Goal: Task Accomplishment & Management: Manage account settings

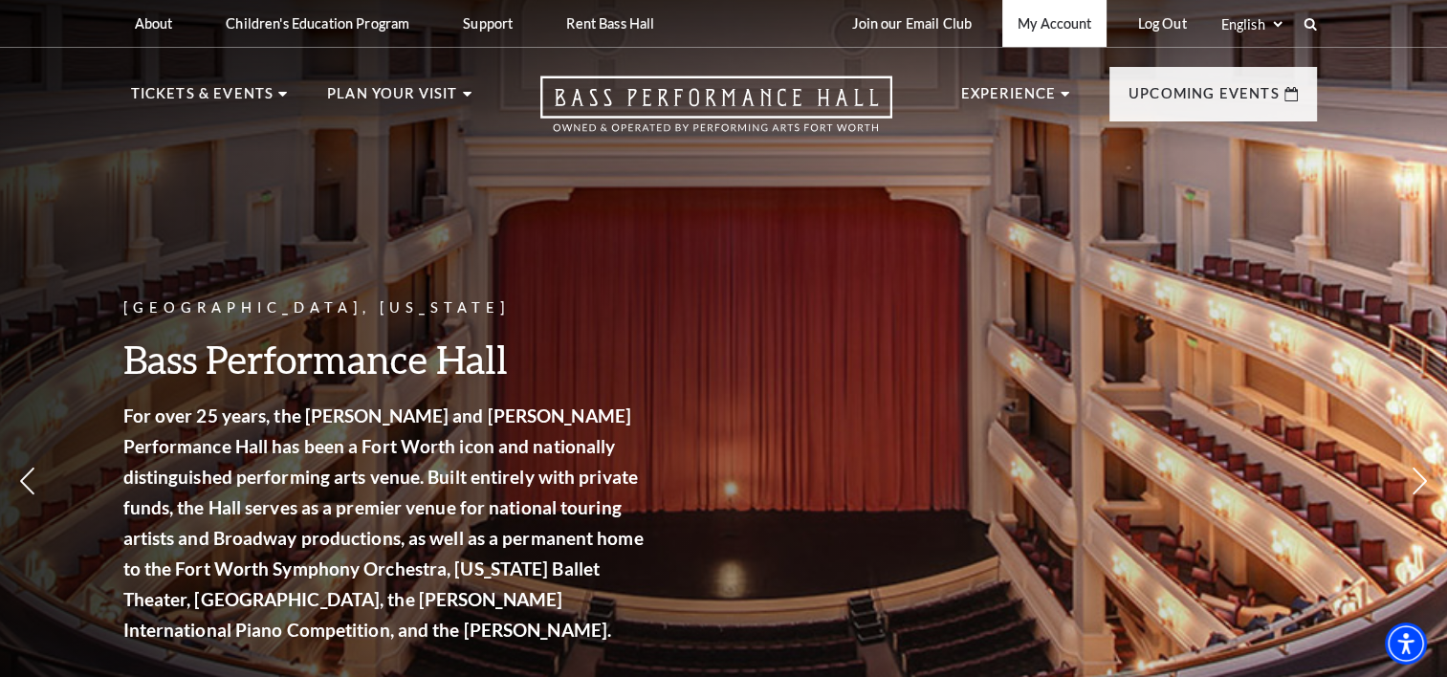
click at [1048, 20] on link "My Account" at bounding box center [1054, 23] width 104 height 47
click at [1049, 24] on link "My Account" at bounding box center [1054, 23] width 104 height 47
click at [994, 332] on div "Fort Worth, Texas Bass Performance Hall For over 25 years, the Nancy Lee and Pe…" at bounding box center [723, 420] width 1447 height 863
drag, startPoint x: 994, startPoint y: 333, endPoint x: 1291, endPoint y: 429, distance: 311.8
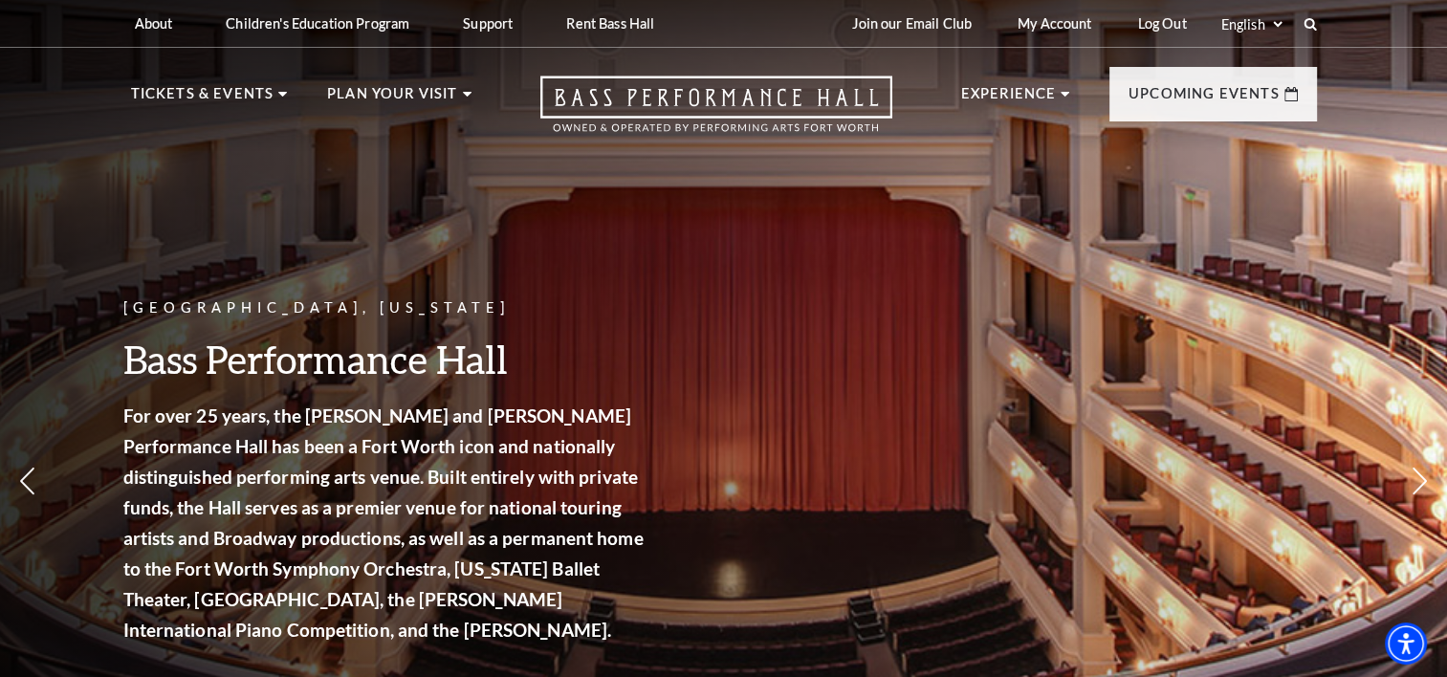
click at [1291, 429] on div "Fort Worth, Texas Bass Performance Hall For over 25 years, the Nancy Lee and Pe…" at bounding box center [723, 420] width 1447 height 863
click at [1049, 19] on link "My Account" at bounding box center [1054, 23] width 104 height 47
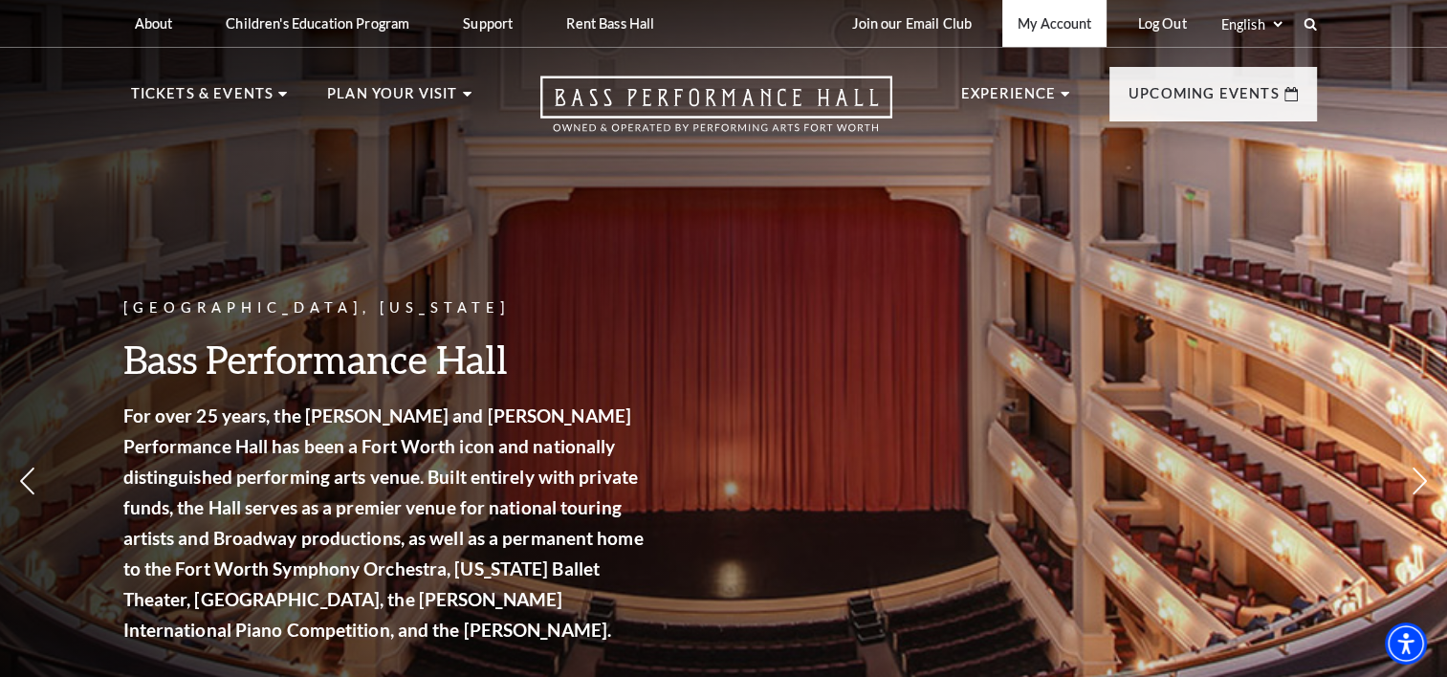
click at [1060, 26] on link "My Account" at bounding box center [1054, 23] width 104 height 47
click at [1071, 20] on link "My Account" at bounding box center [1054, 23] width 104 height 47
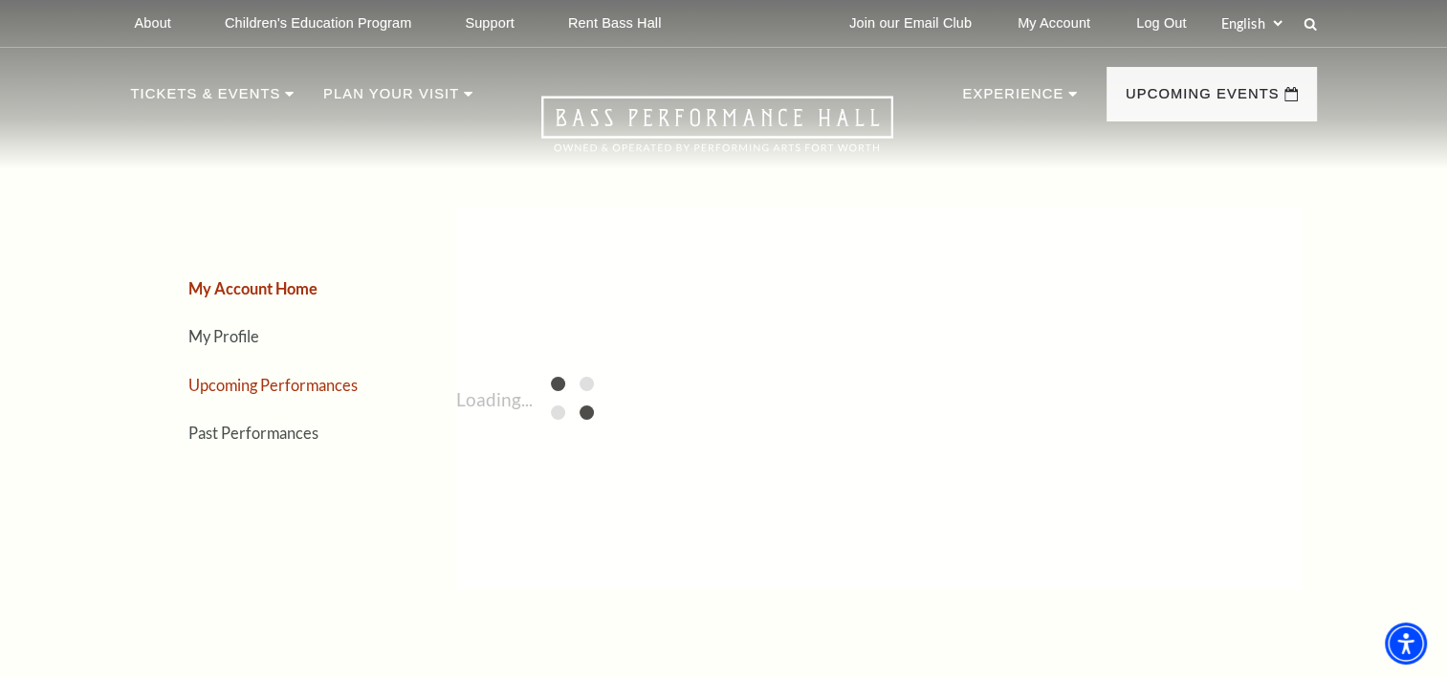
click at [334, 379] on link "Upcoming Performances" at bounding box center [272, 385] width 169 height 18
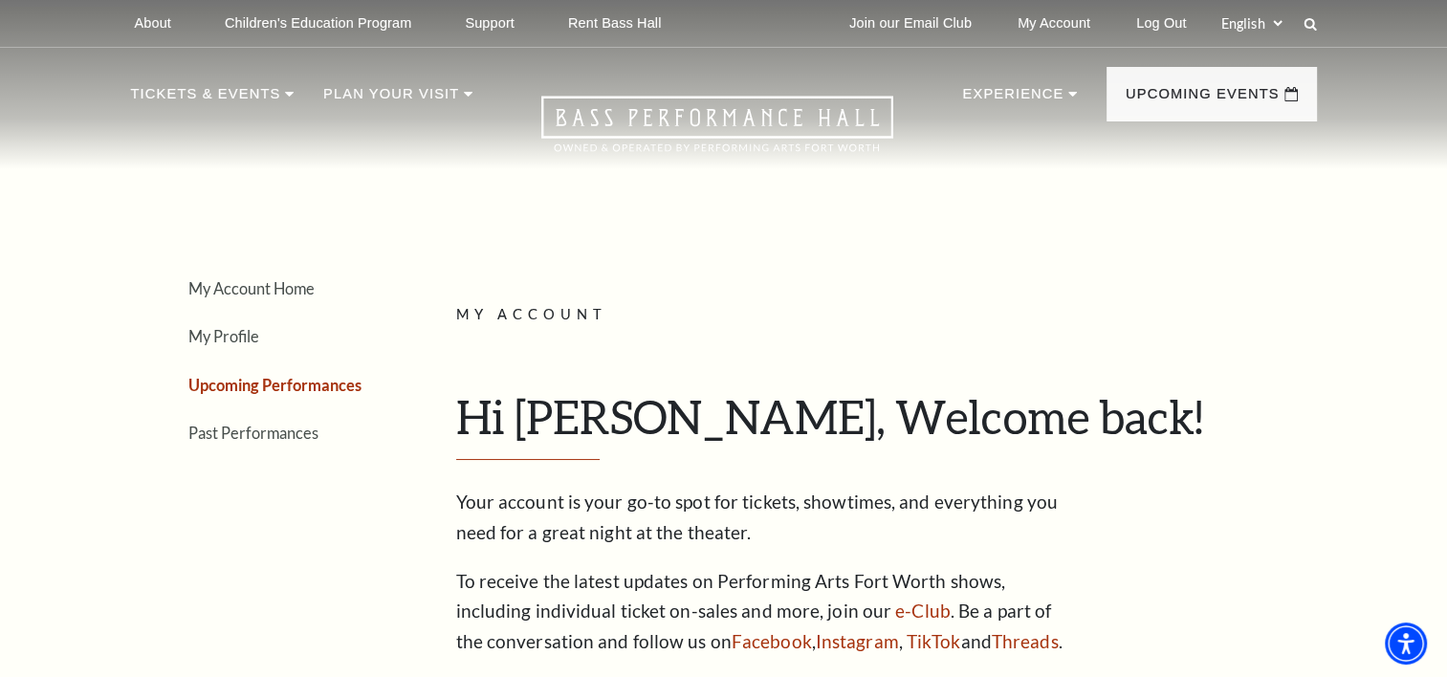
click at [324, 376] on link "Upcoming Performances" at bounding box center [274, 385] width 173 height 18
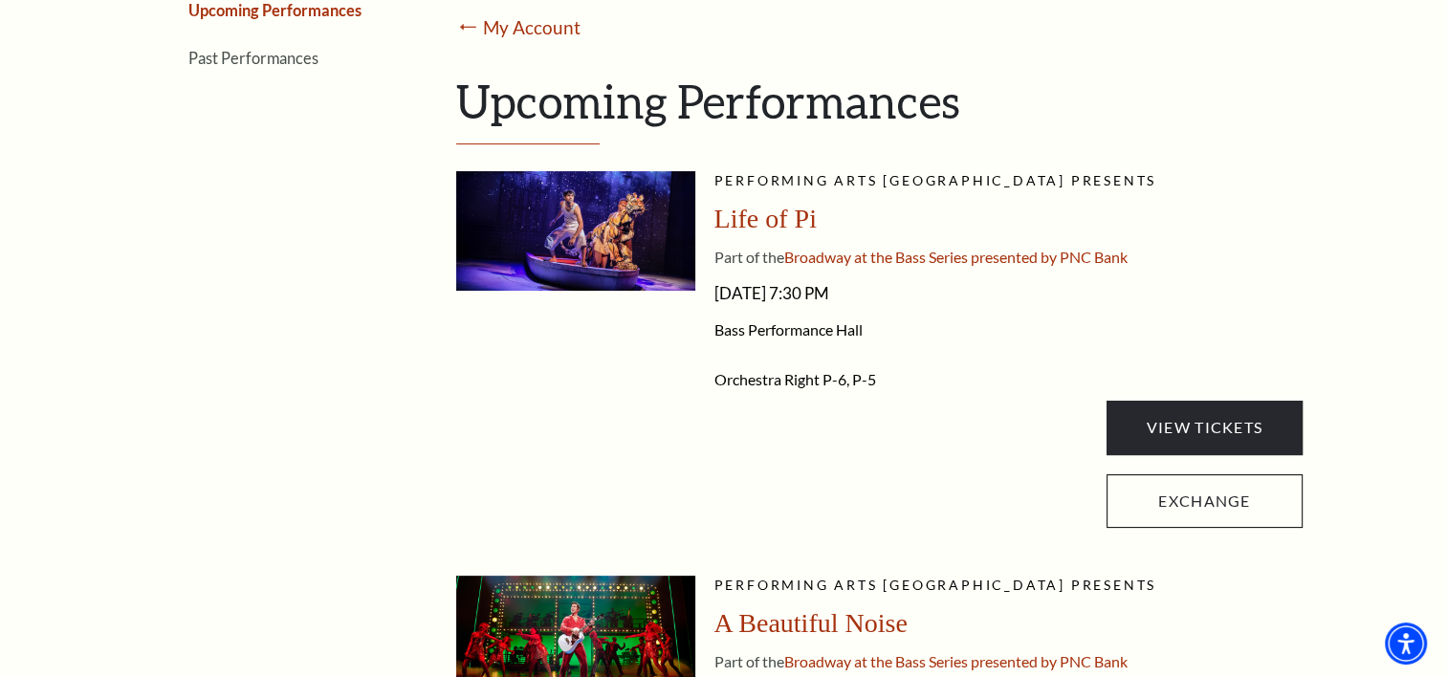
scroll to position [381, 0]
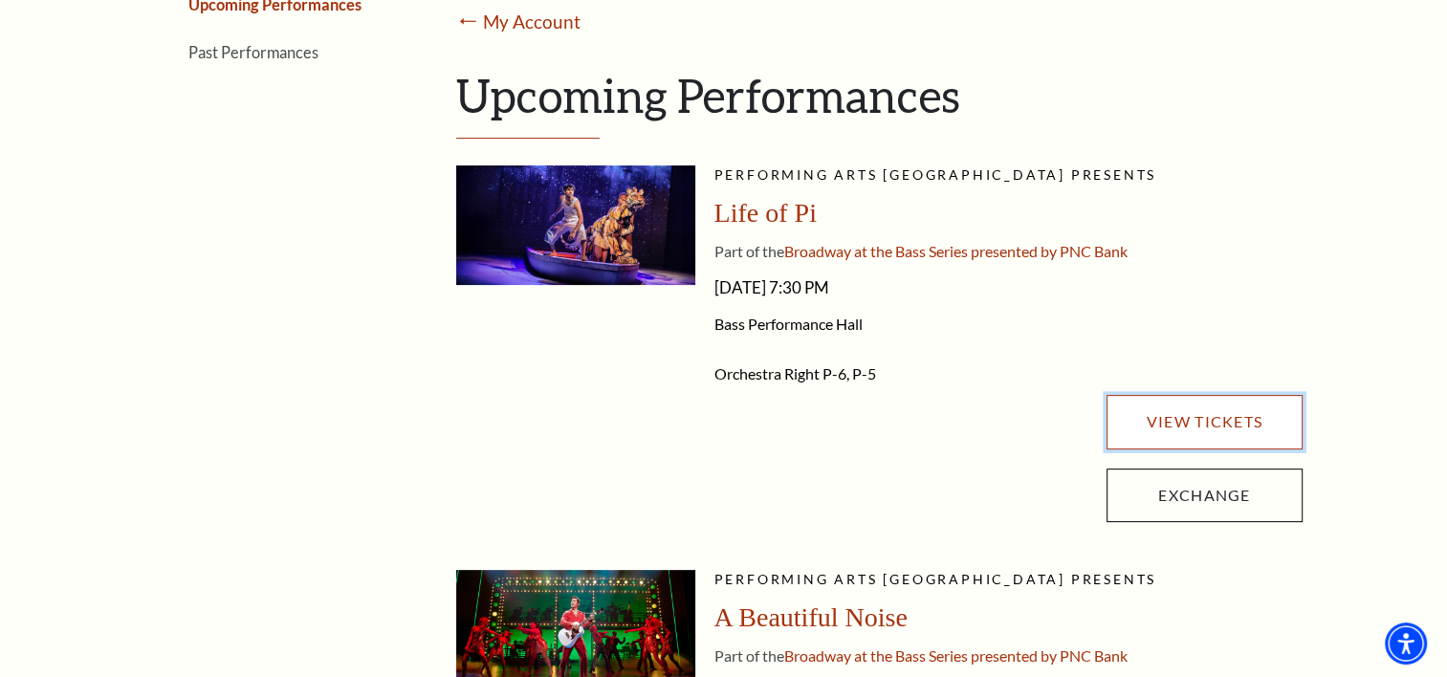
click at [1220, 417] on link "View Tickets" at bounding box center [1203, 422] width 195 height 54
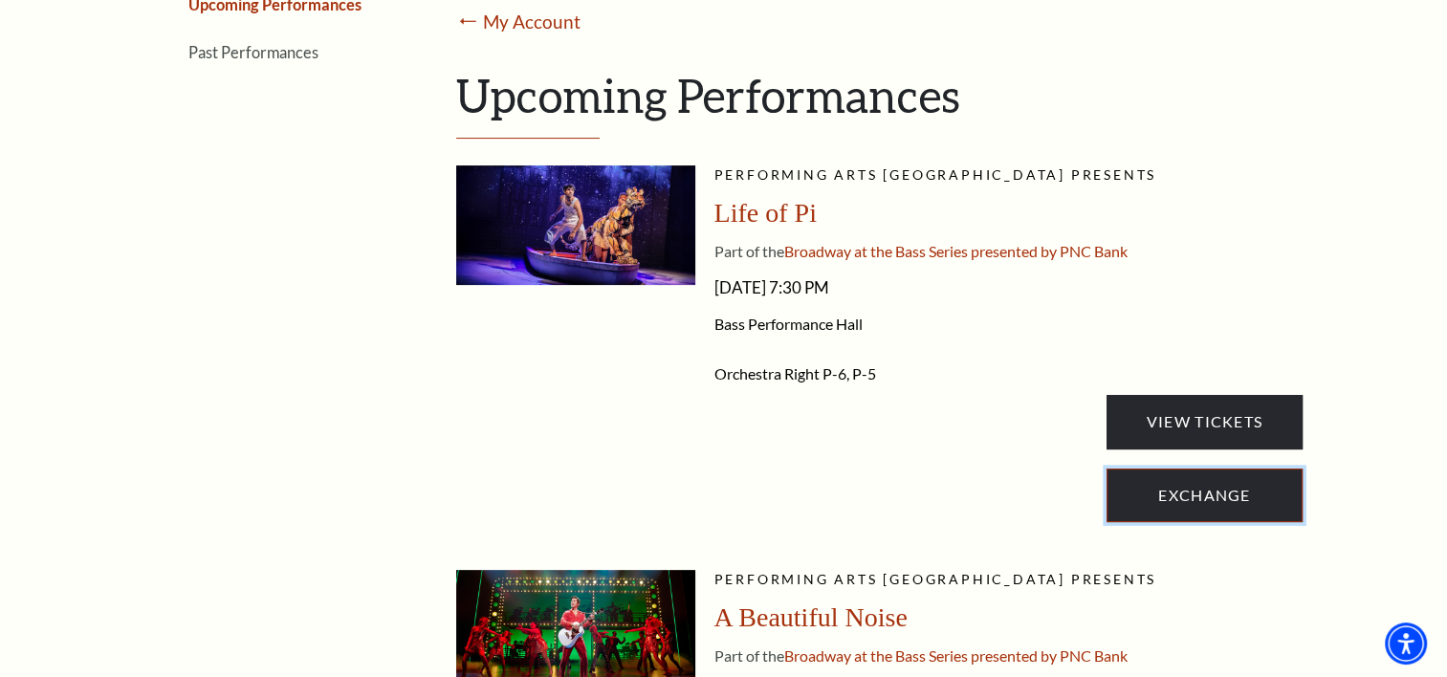
click at [1212, 490] on link "Exchange" at bounding box center [1203, 496] width 195 height 54
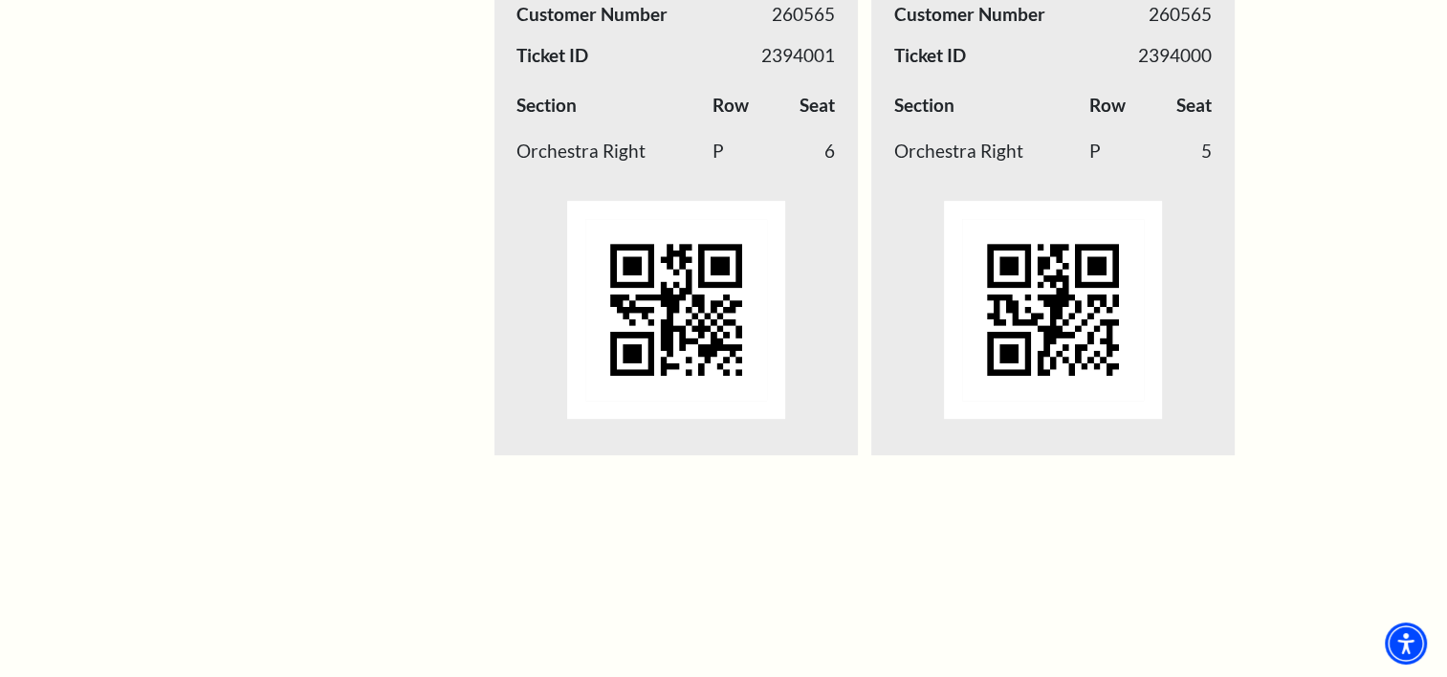
scroll to position [0, 0]
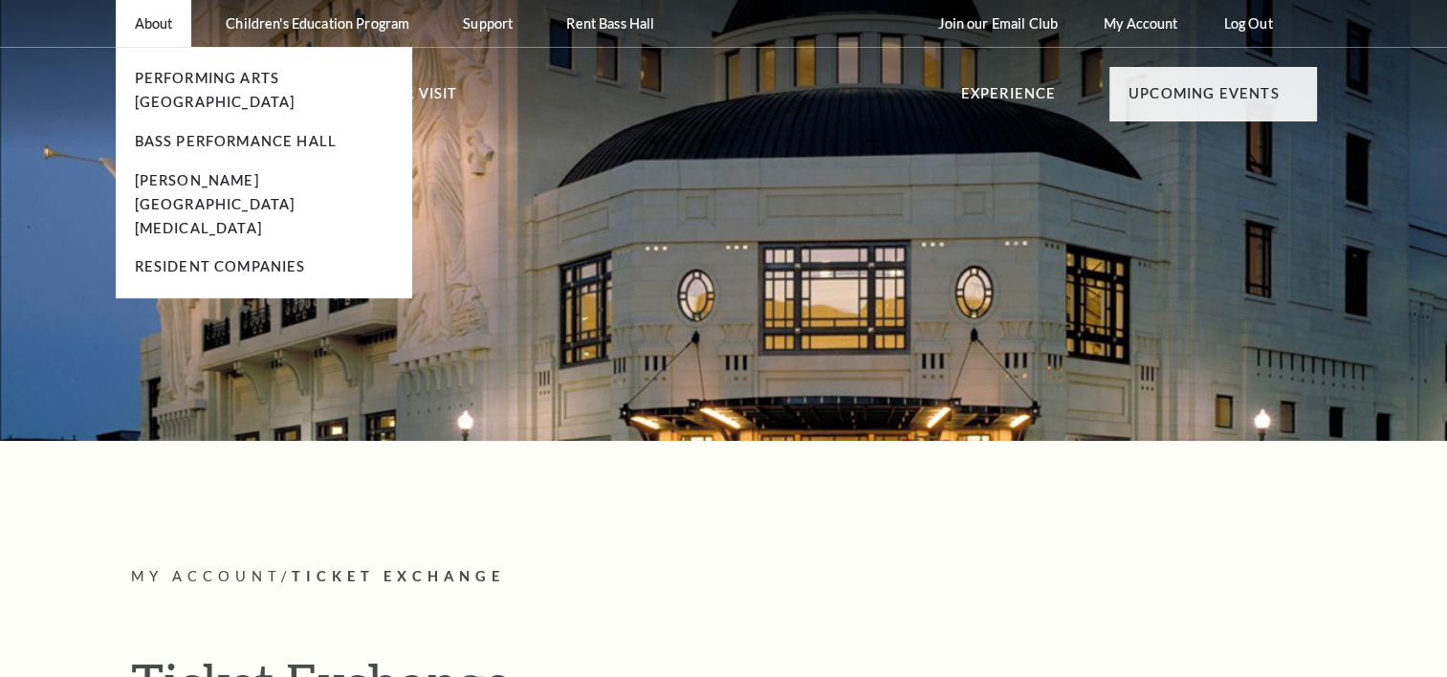
radio input "true"
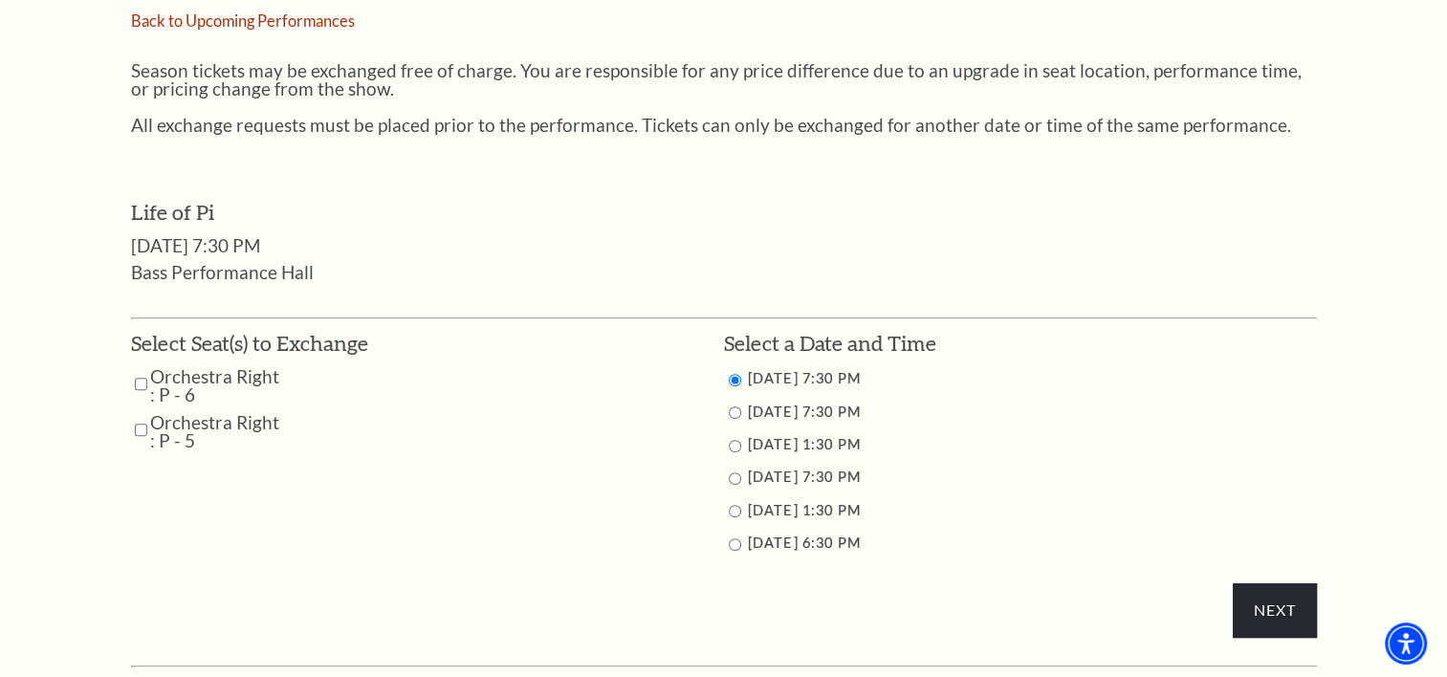
scroll to position [757, 0]
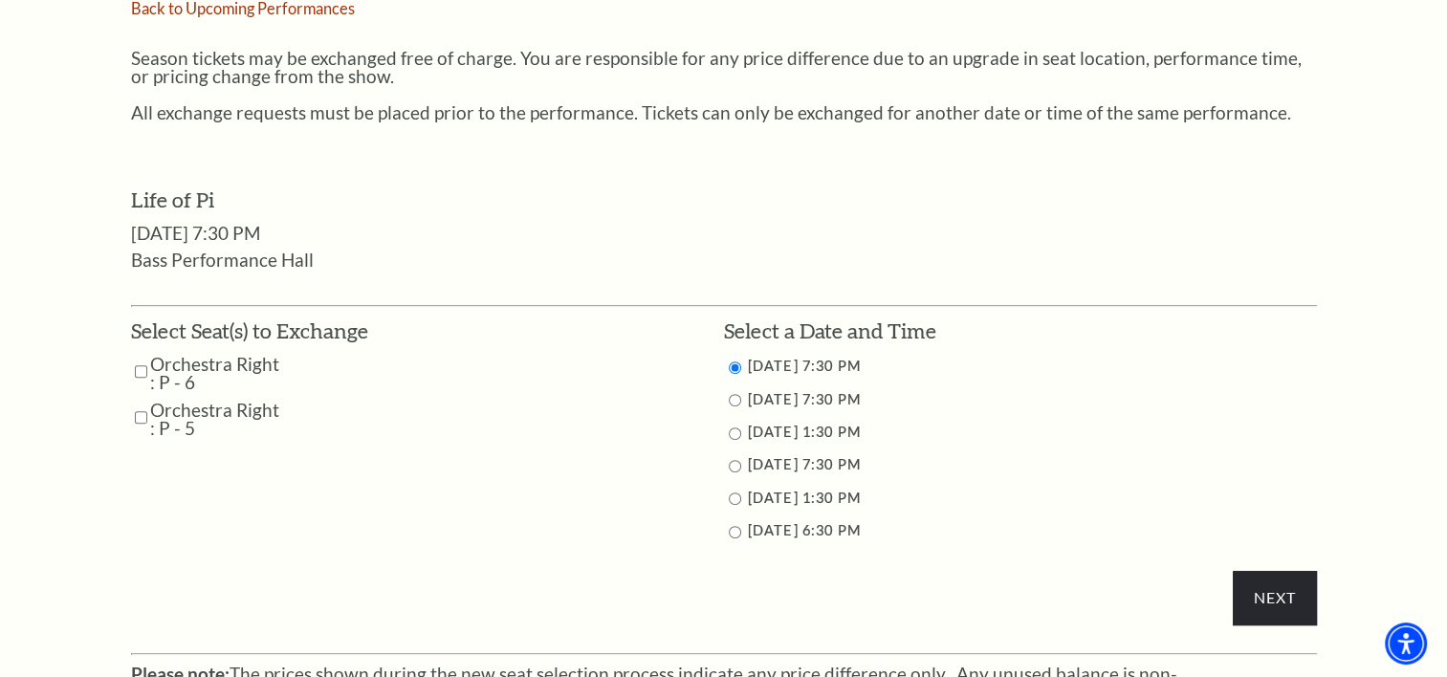
click at [139, 367] on input "Orchestra Right : P - 6" at bounding box center [141, 371] width 12 height 33
checkbox input "true"
click at [139, 411] on input "Orchestra Right : P - 5" at bounding box center [141, 417] width 12 height 33
checkbox input "true"
click at [732, 495] on input "9/28/2025 1:30 PM" at bounding box center [735, 498] width 12 height 12
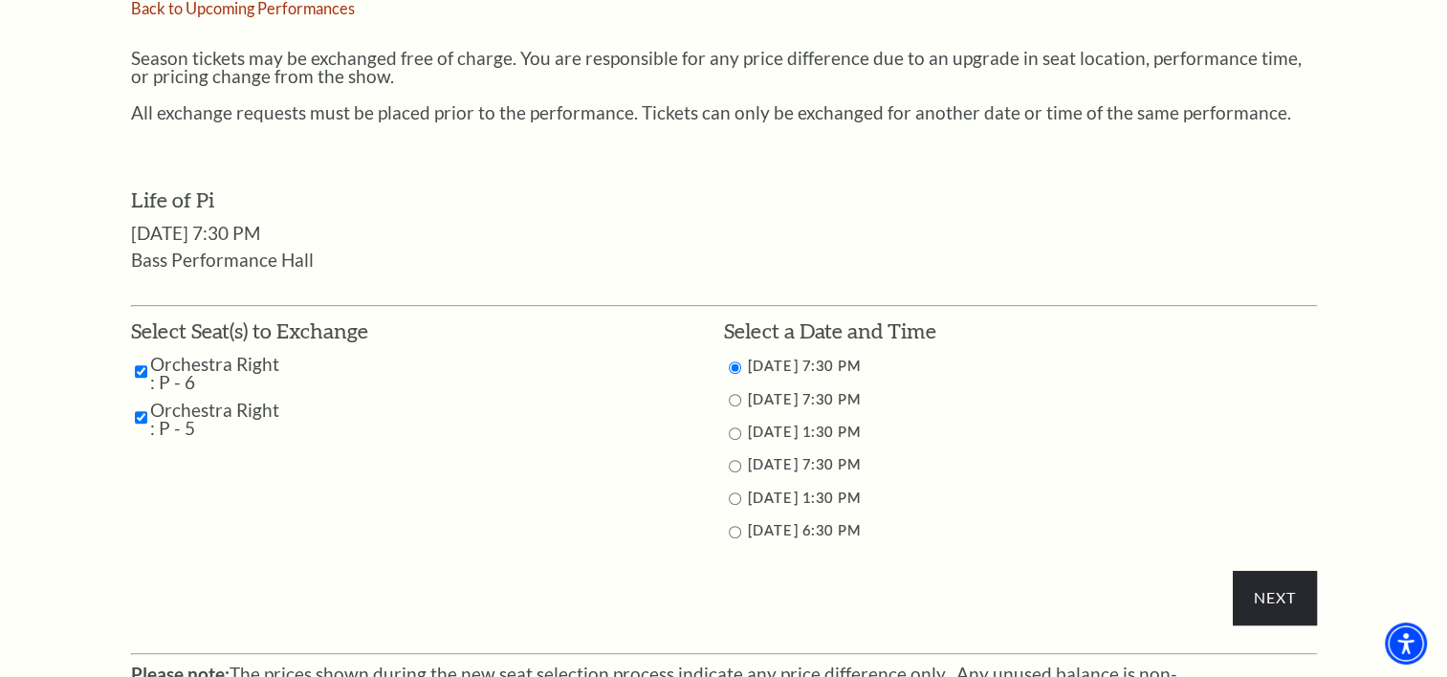
radio input "true"
click at [1287, 597] on input "Next" at bounding box center [1274, 598] width 83 height 54
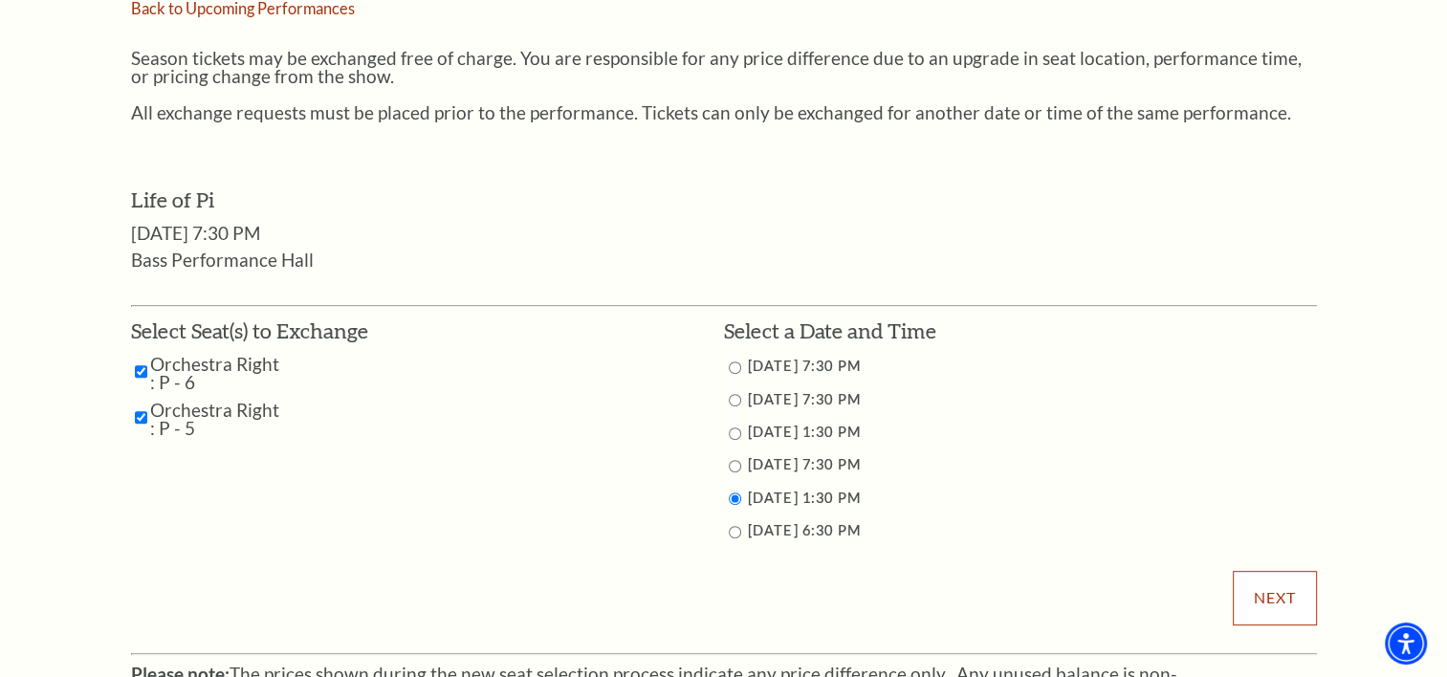
scroll to position [887, 0]
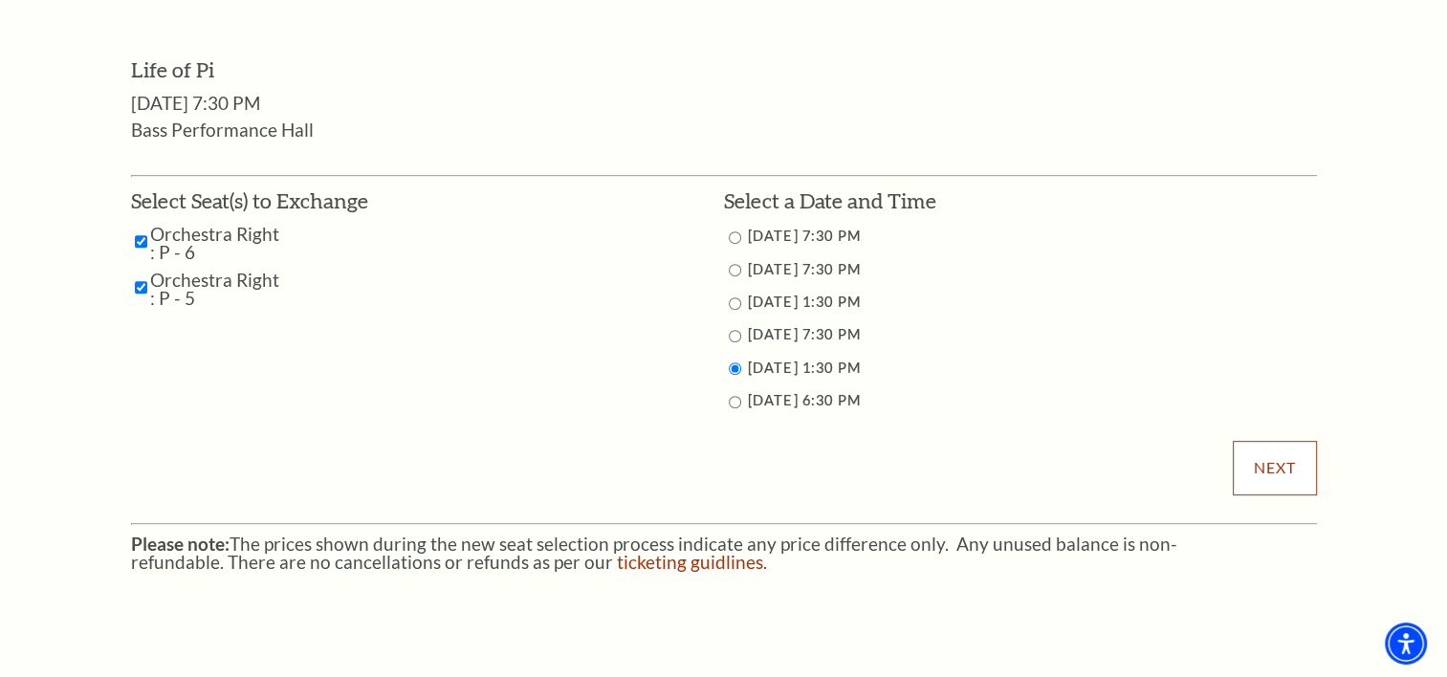
click at [1256, 472] on input "Next" at bounding box center [1274, 468] width 83 height 54
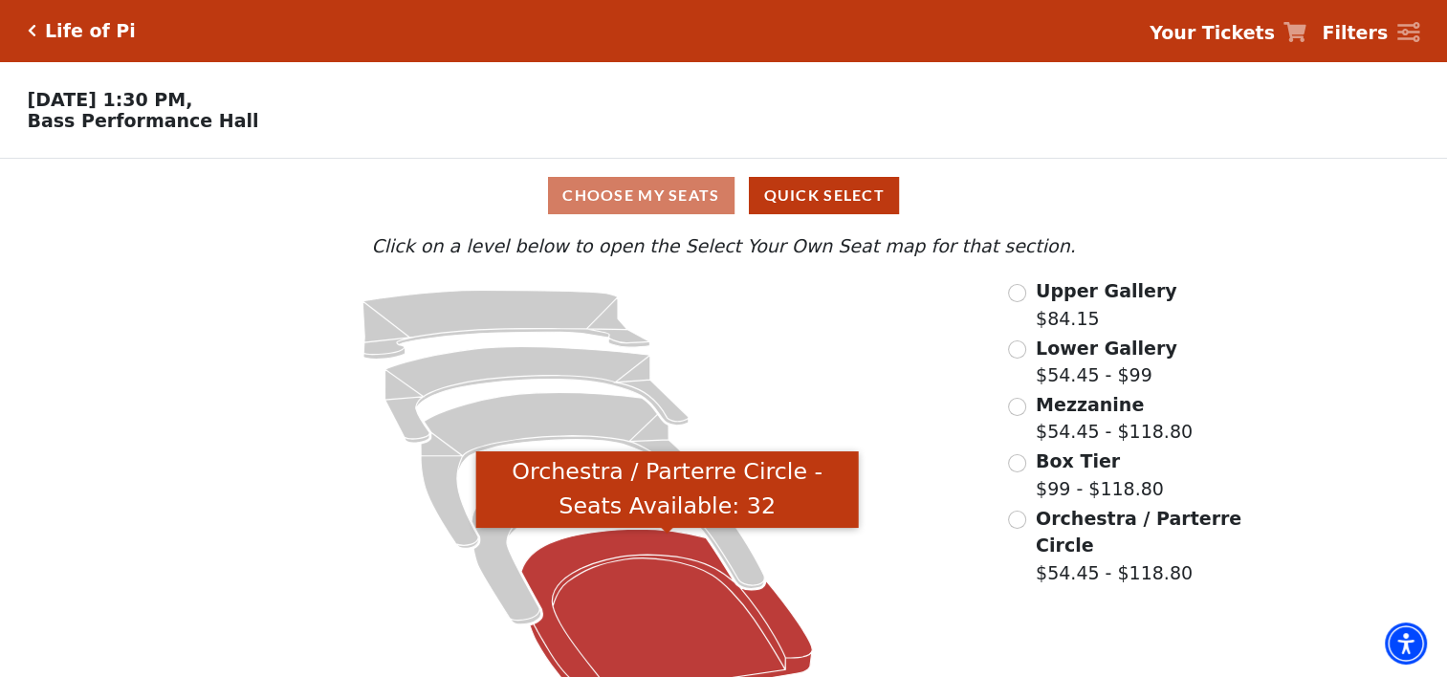
click at [621, 627] on icon "Orchestra / Parterre Circle - Seats Available: 32" at bounding box center [666, 617] width 291 height 176
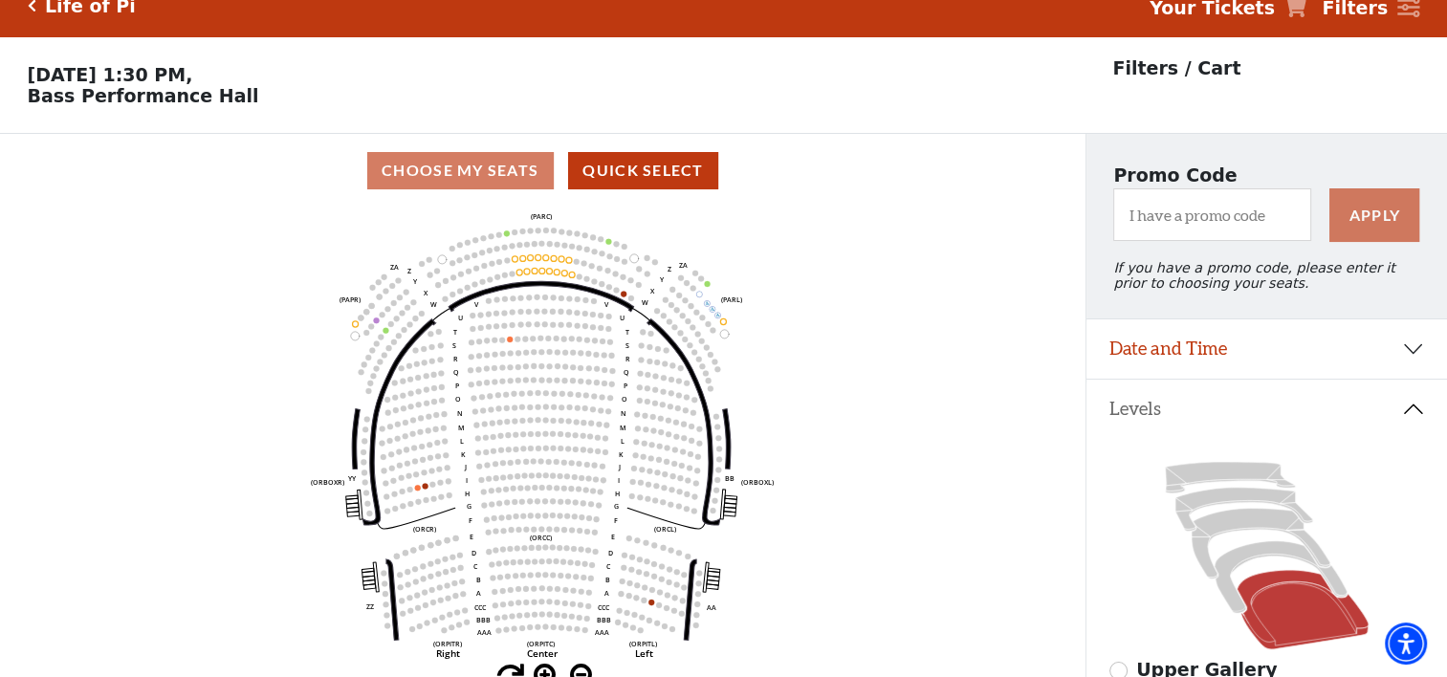
scroll to position [88, 0]
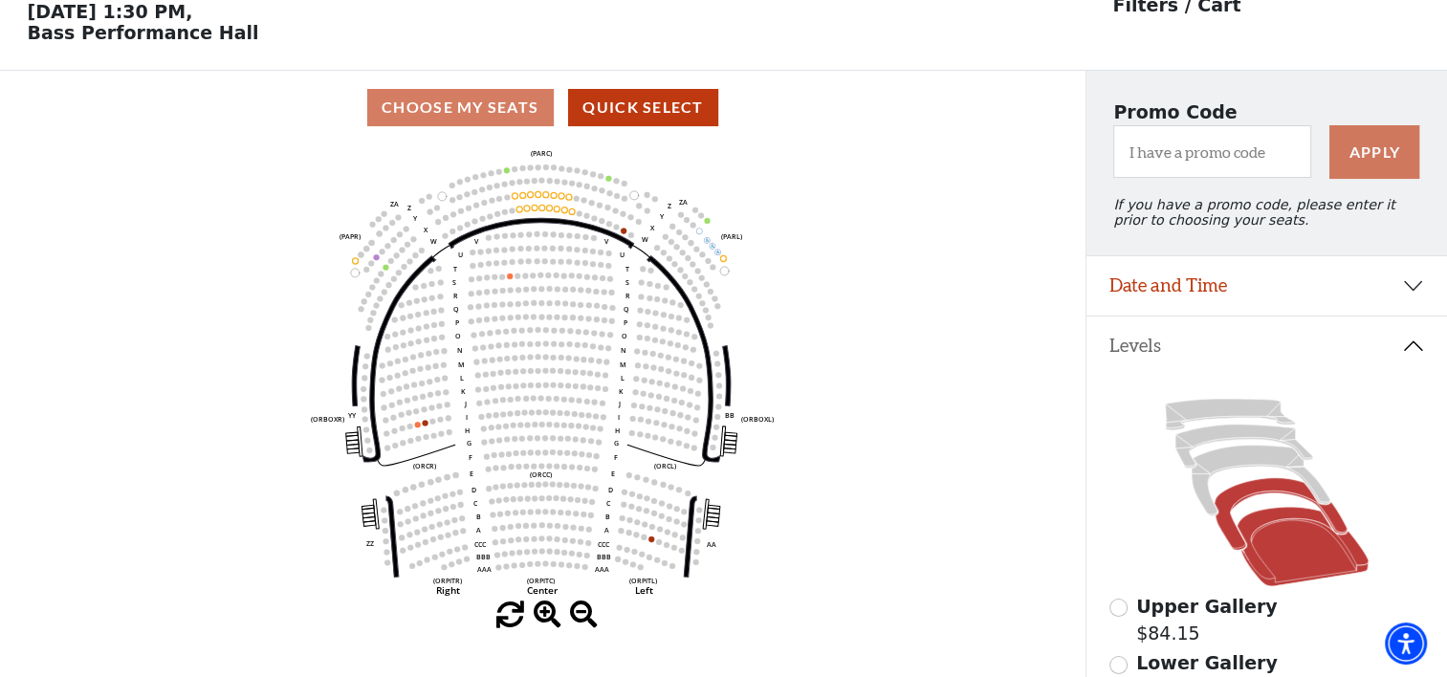
click at [1234, 501] on icon at bounding box center [1280, 514] width 133 height 73
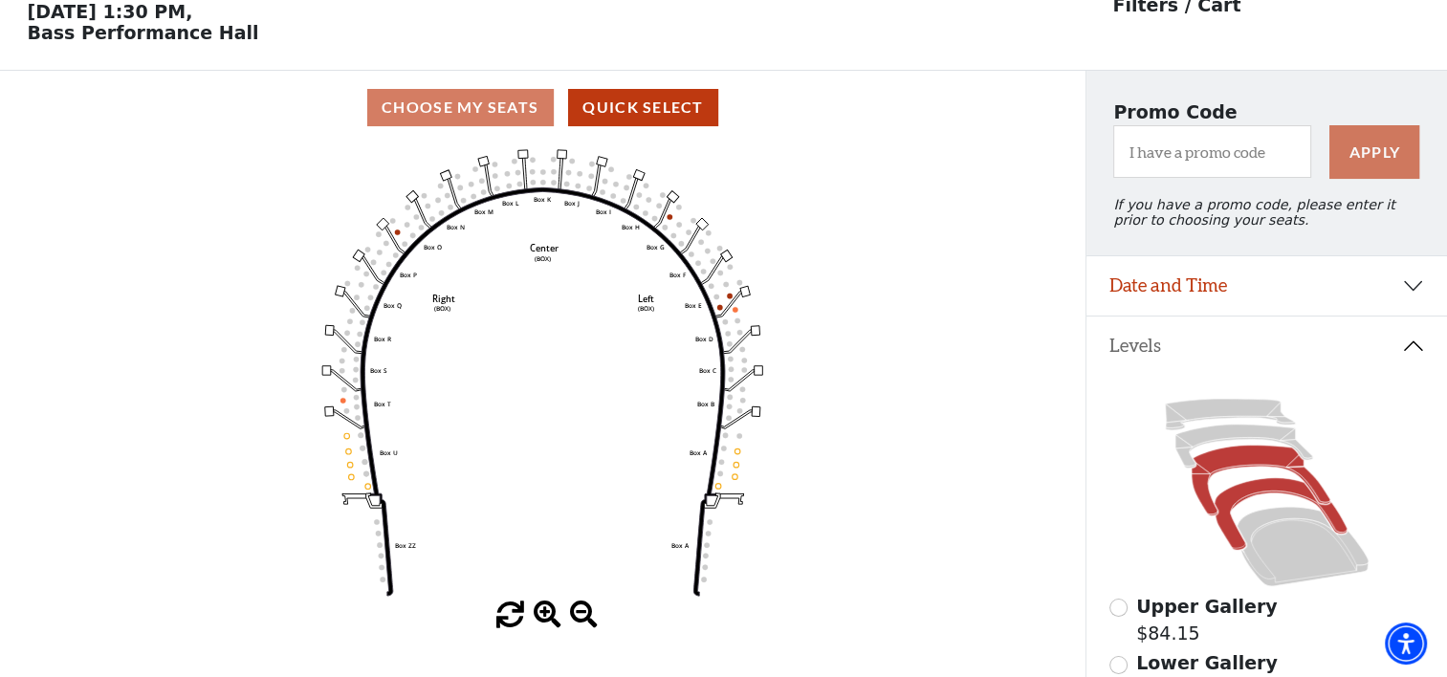
click at [1232, 456] on icon at bounding box center [1260, 481] width 139 height 71
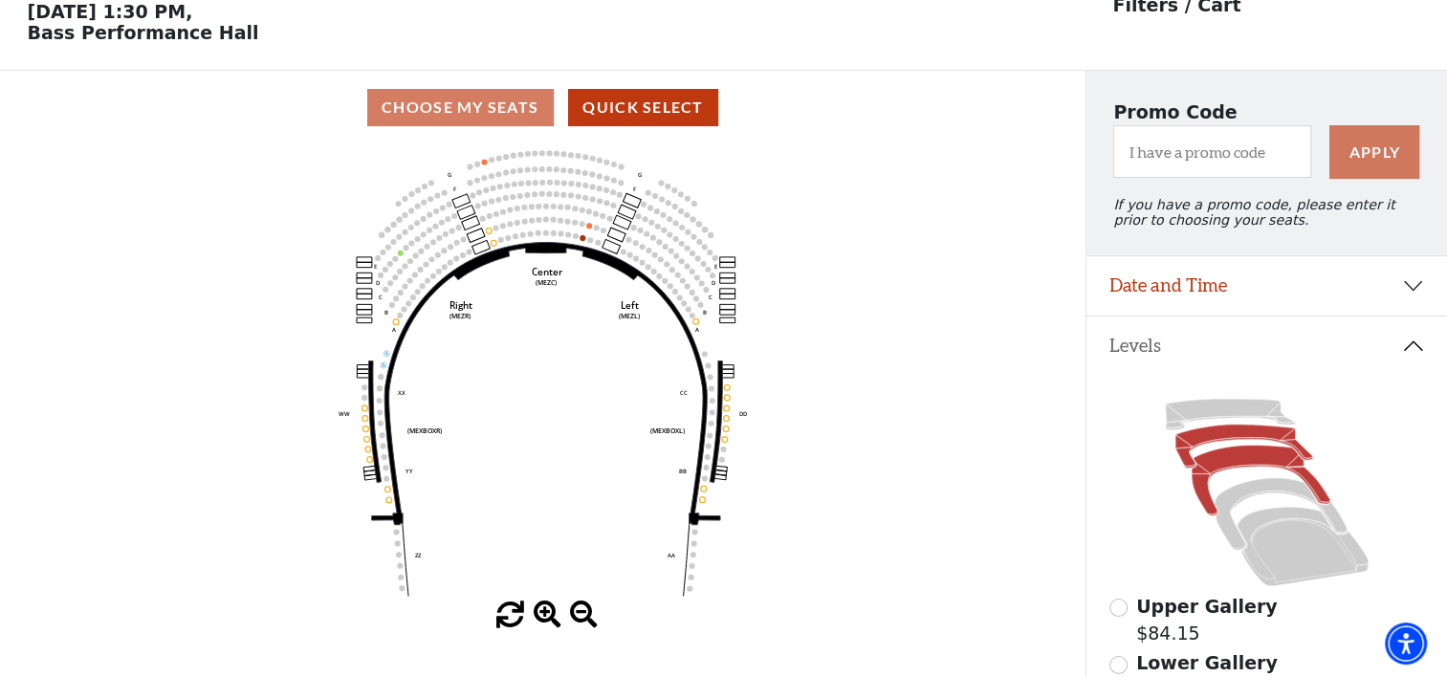
click at [1228, 437] on icon at bounding box center [1244, 447] width 138 height 44
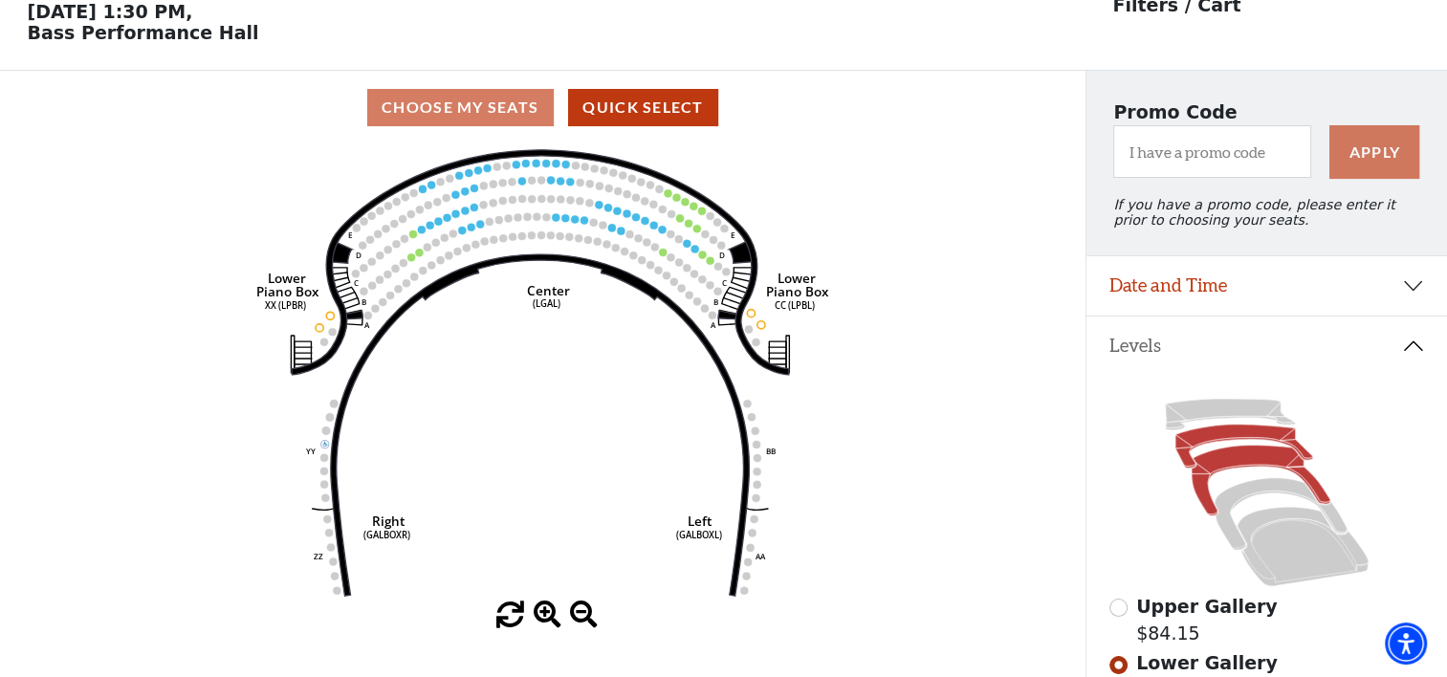
click at [1248, 467] on icon at bounding box center [1260, 481] width 139 height 71
